Goal: Navigation & Orientation: Find specific page/section

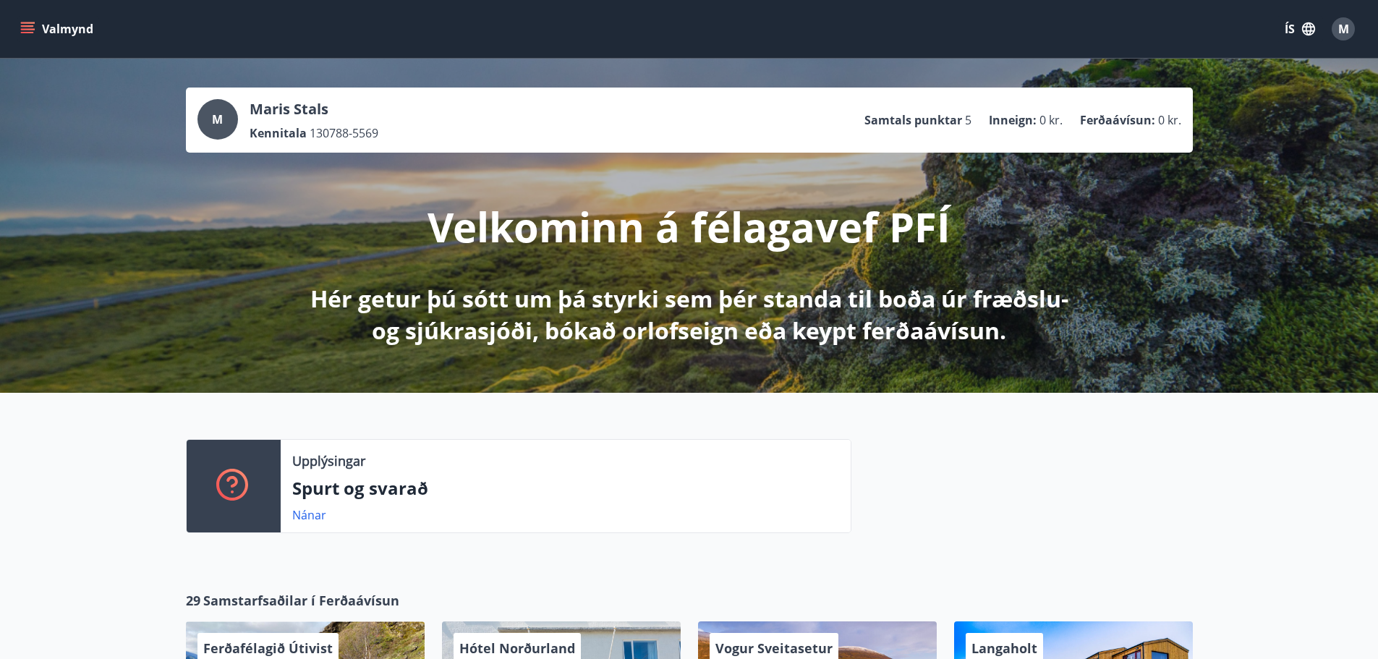
click at [60, 30] on button "Valmynd" at bounding box center [58, 29] width 82 height 26
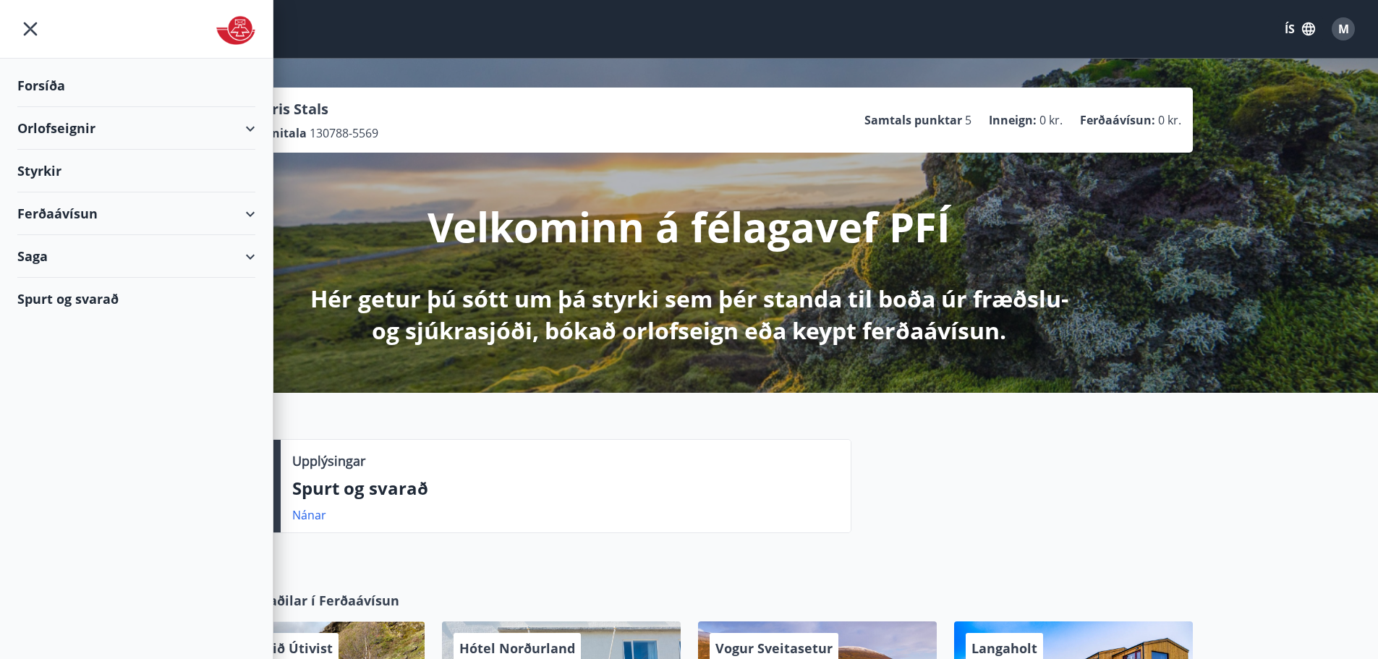
click at [51, 124] on div "Orlofseignir" at bounding box center [136, 128] width 238 height 43
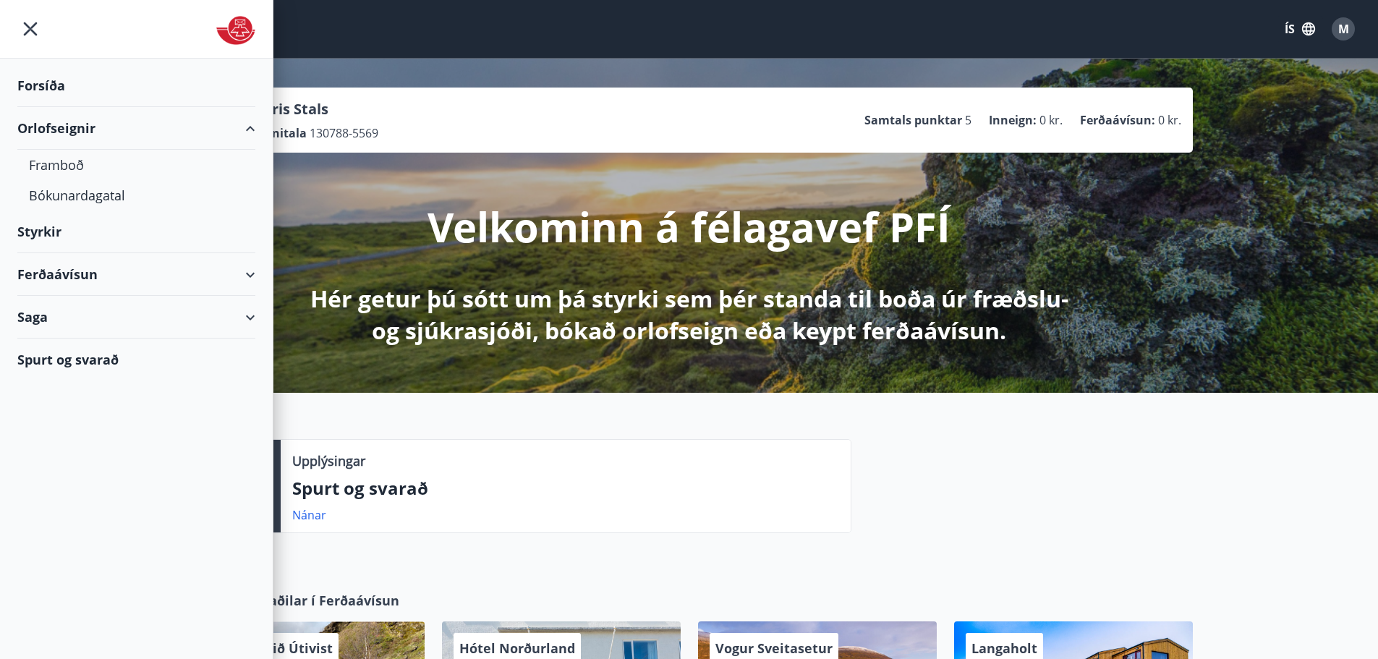
click at [42, 230] on div "Styrkir" at bounding box center [136, 232] width 238 height 43
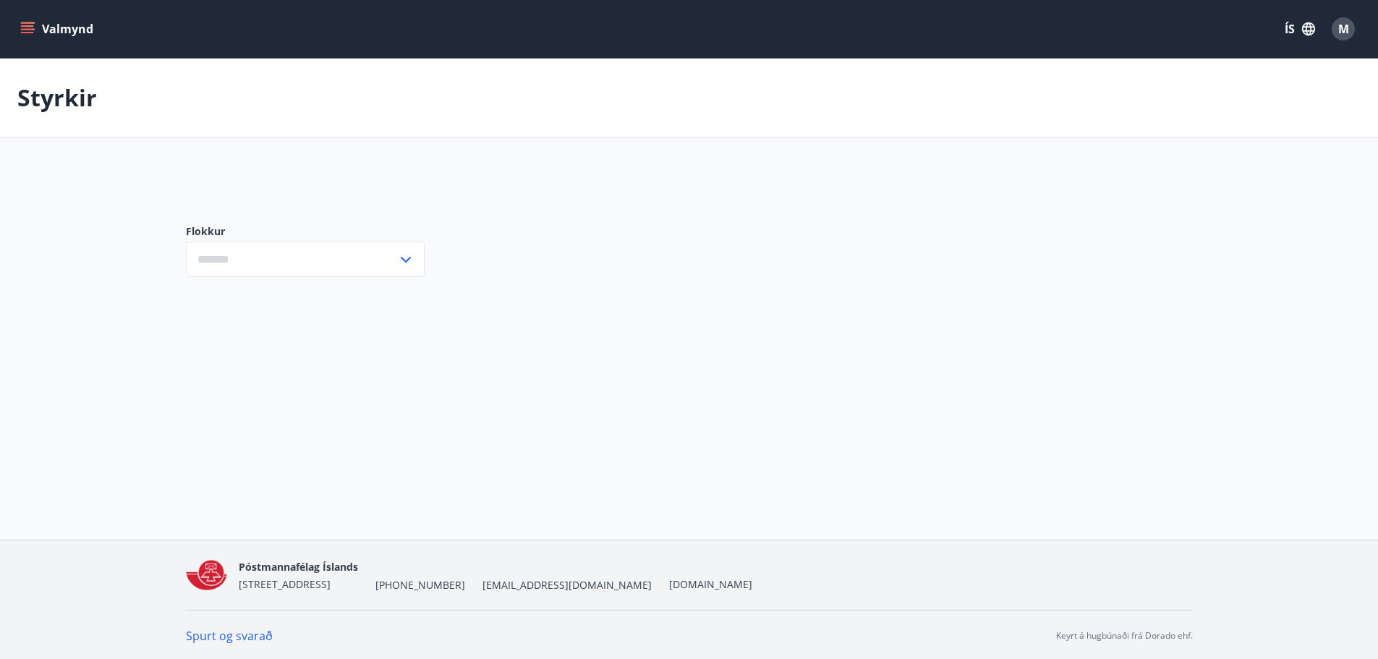
type input "***"
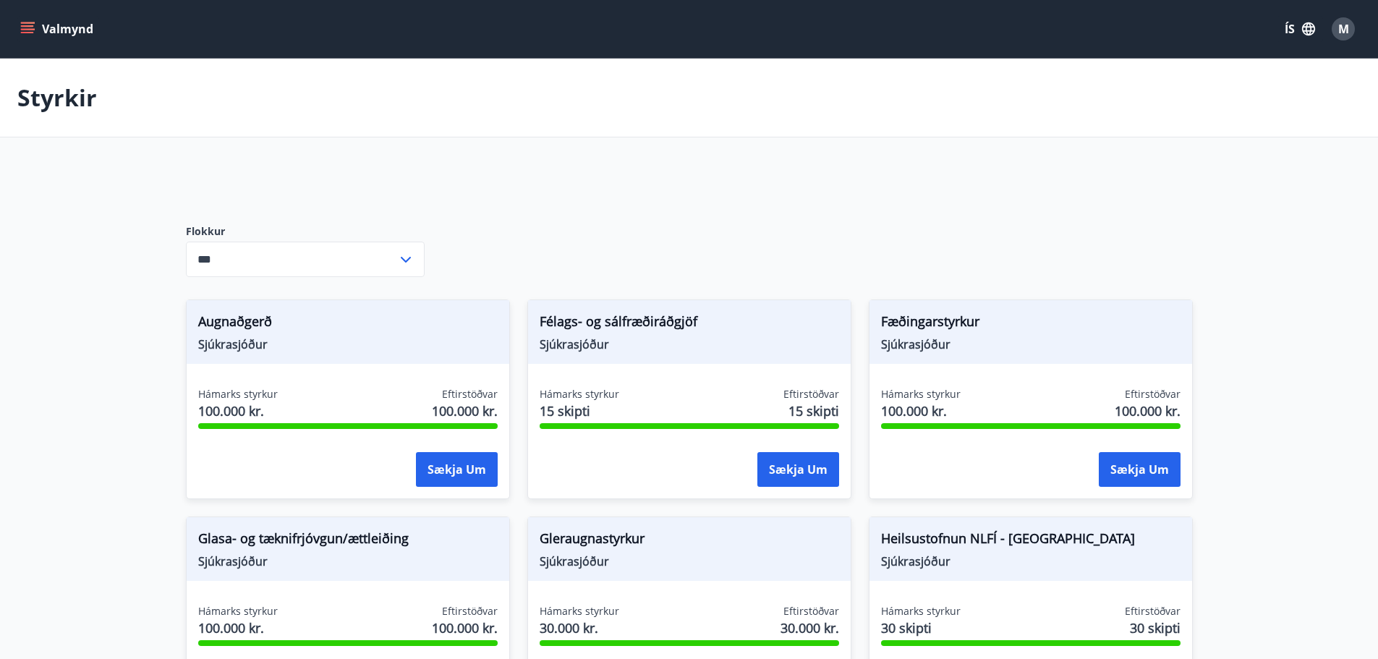
click at [68, 30] on button "Valmynd" at bounding box center [58, 29] width 82 height 26
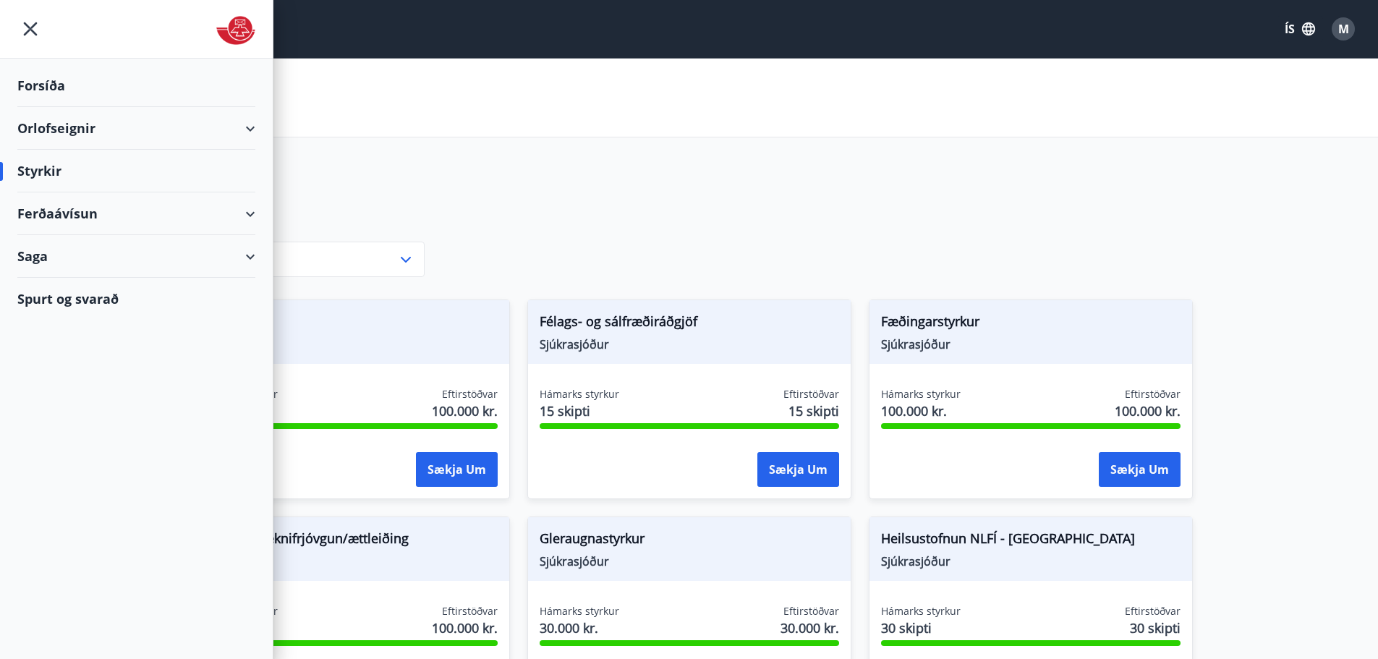
click at [44, 260] on div "Saga" at bounding box center [136, 256] width 238 height 43
click at [46, 85] on div "Forsíða" at bounding box center [136, 85] width 238 height 43
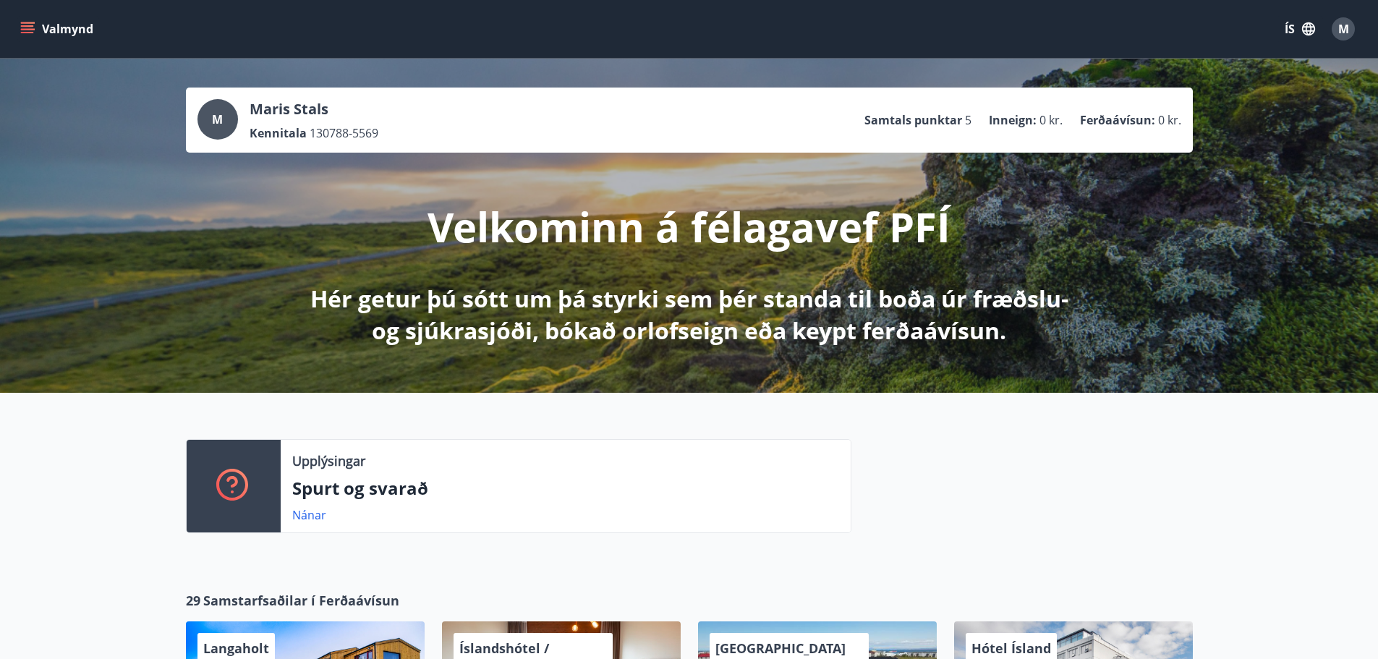
click at [1342, 23] on span "M" at bounding box center [1344, 29] width 11 height 16
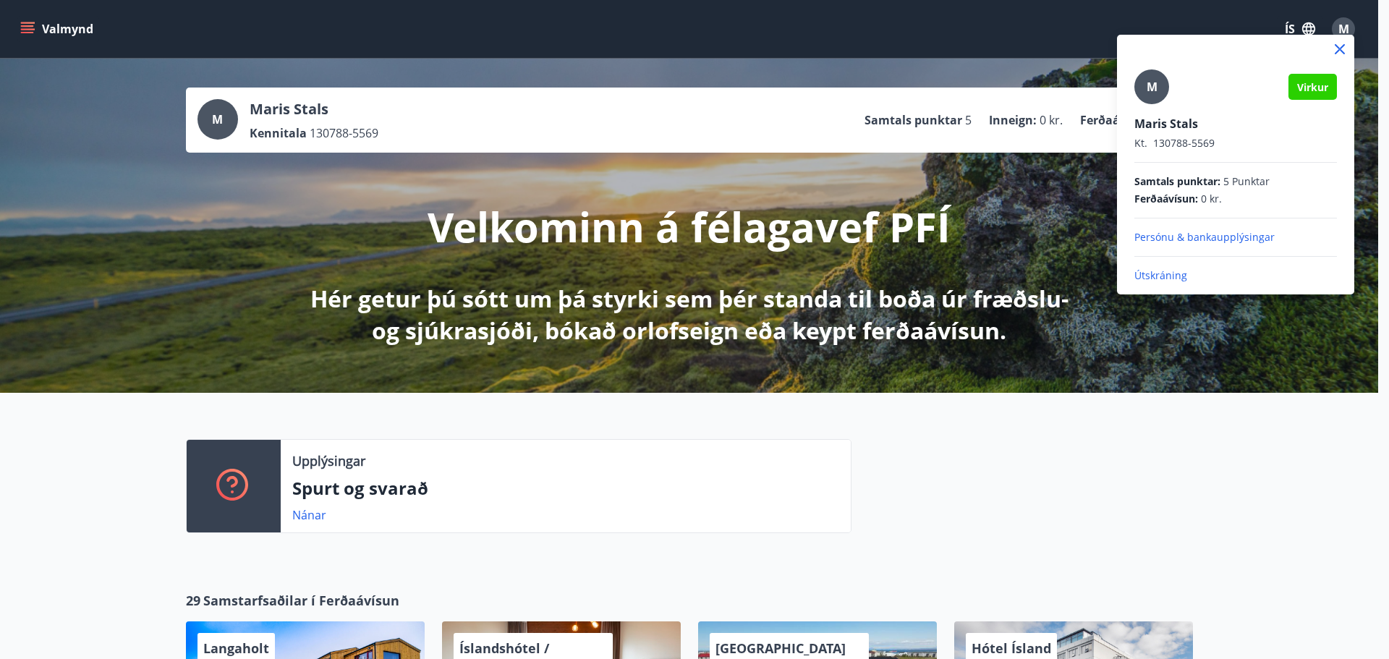
click at [1163, 274] on p "Útskráning" at bounding box center [1236, 275] width 203 height 14
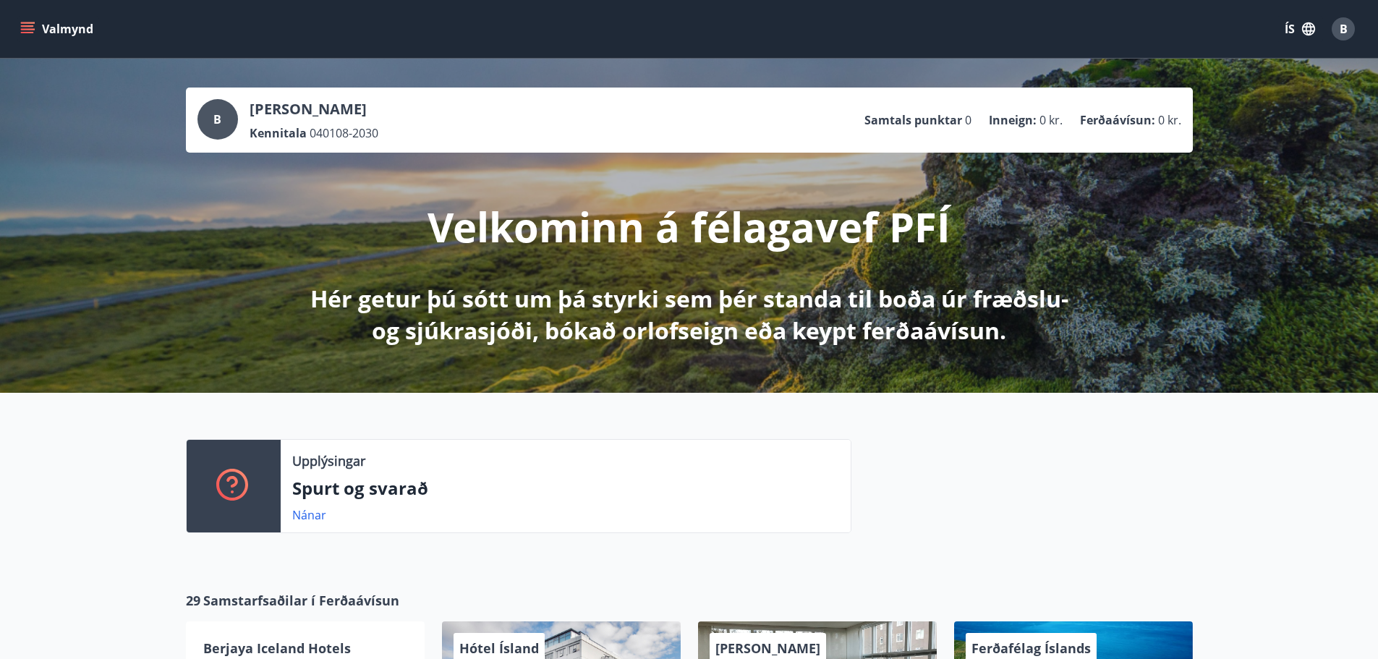
click at [74, 30] on button "Valmynd" at bounding box center [58, 29] width 82 height 26
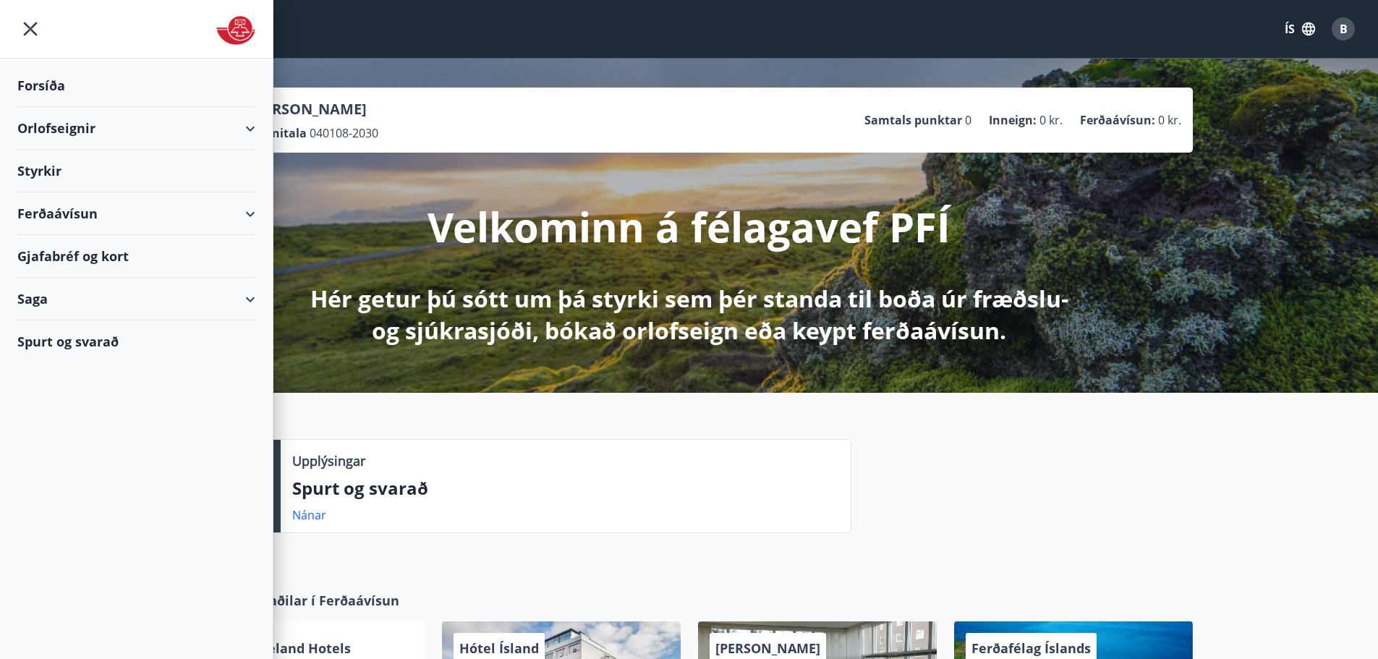
click at [64, 254] on div "Gjafabréf og kort" at bounding box center [136, 256] width 238 height 43
click at [32, 29] on icon "menu" at bounding box center [30, 29] width 26 height 26
